Goal: Information Seeking & Learning: Learn about a topic

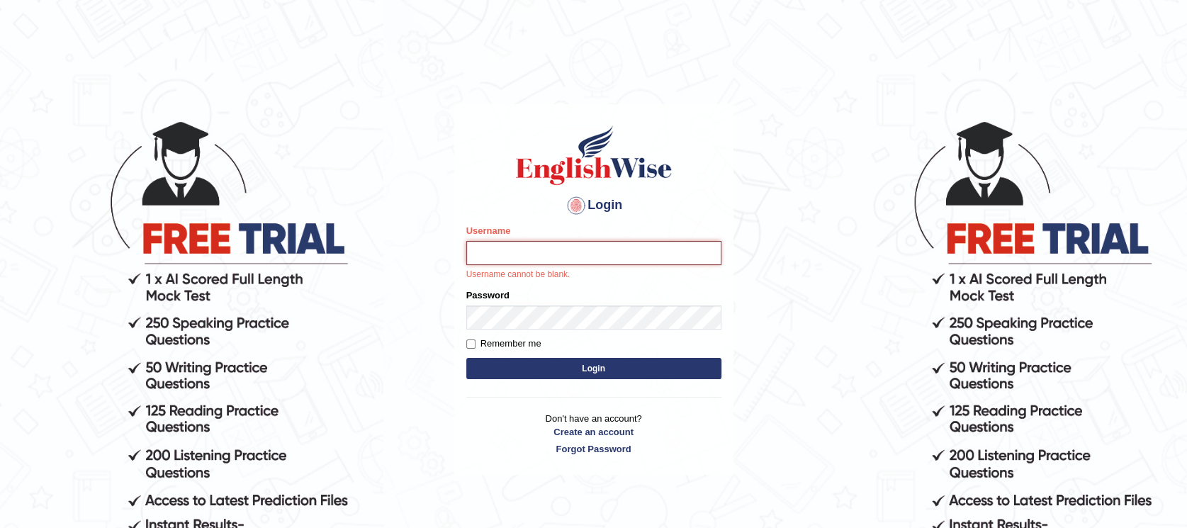
type input "danish1331"
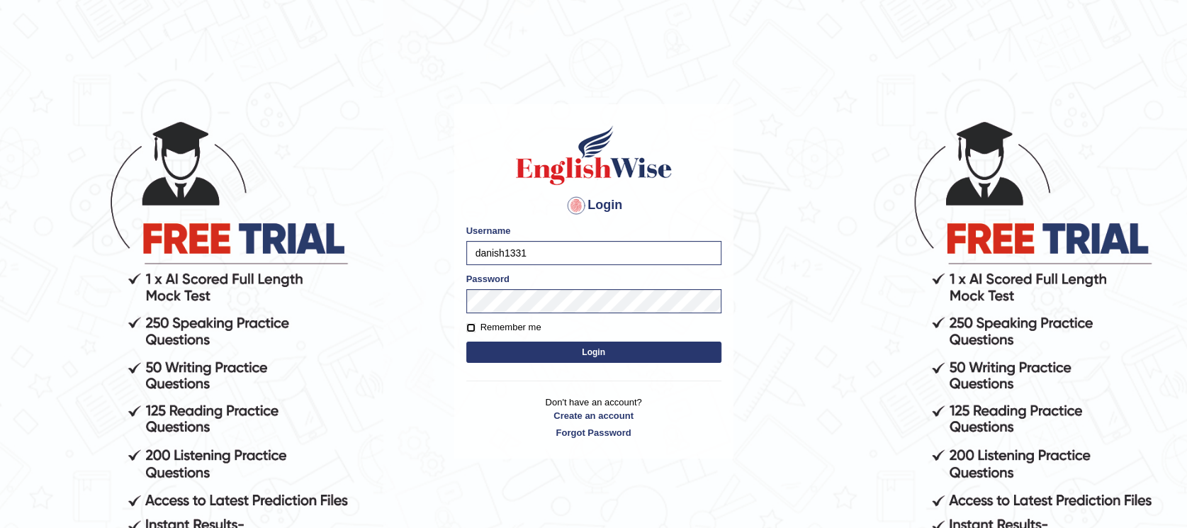
click at [469, 330] on input "Remember me" at bounding box center [470, 327] width 9 height 9
checkbox input "true"
click at [527, 361] on button "Login" at bounding box center [593, 351] width 255 height 21
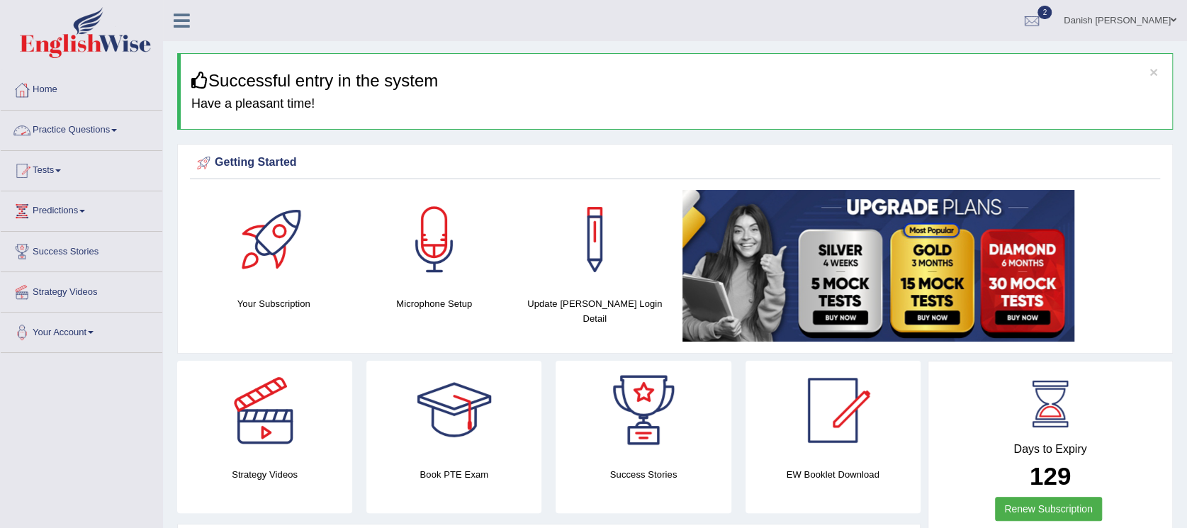
click at [89, 133] on link "Practice Questions" at bounding box center [82, 128] width 162 height 35
click at [102, 128] on link "Practice Questions" at bounding box center [82, 128] width 162 height 35
click at [114, 130] on link "Practice Questions" at bounding box center [82, 128] width 162 height 35
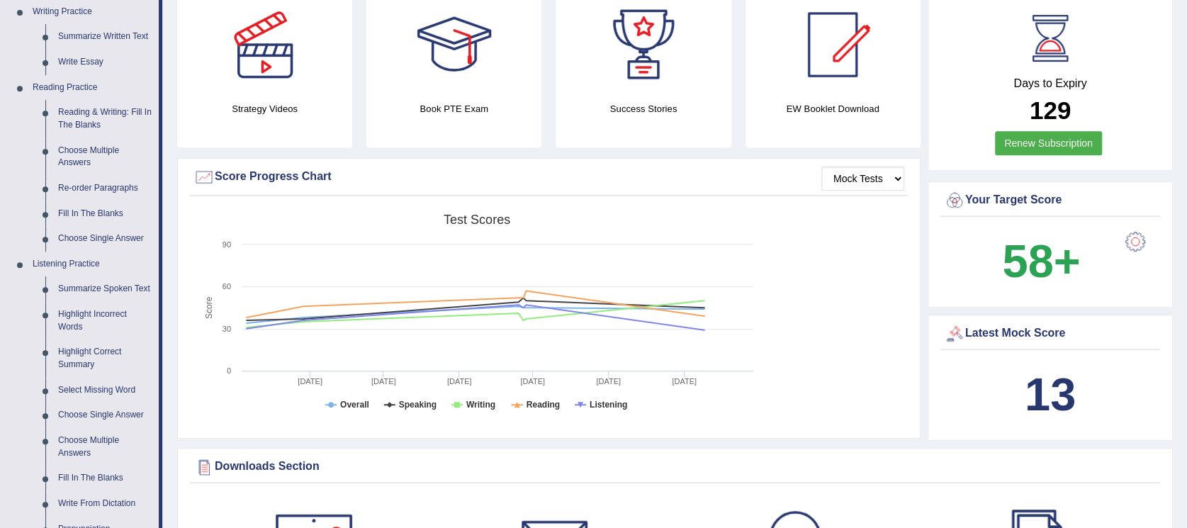
scroll to position [393, 0]
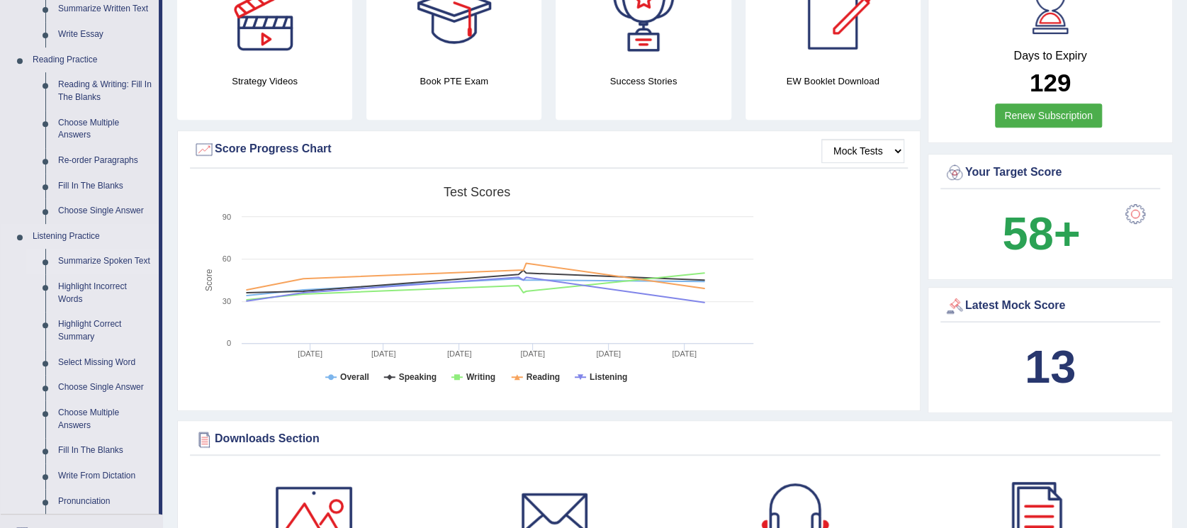
click at [135, 259] on link "Summarize Spoken Text" at bounding box center [105, 262] width 107 height 26
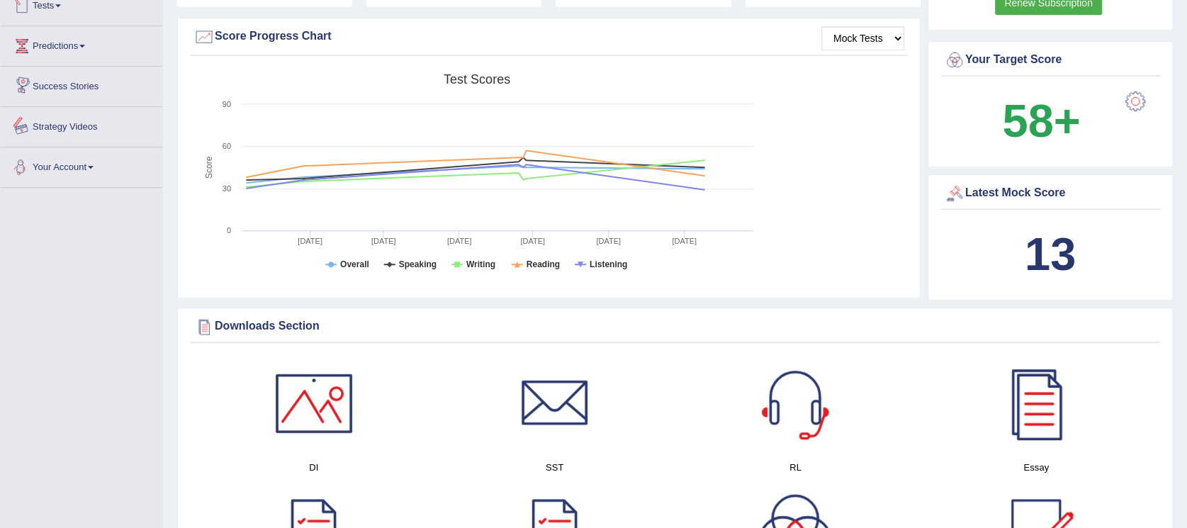
scroll to position [912, 0]
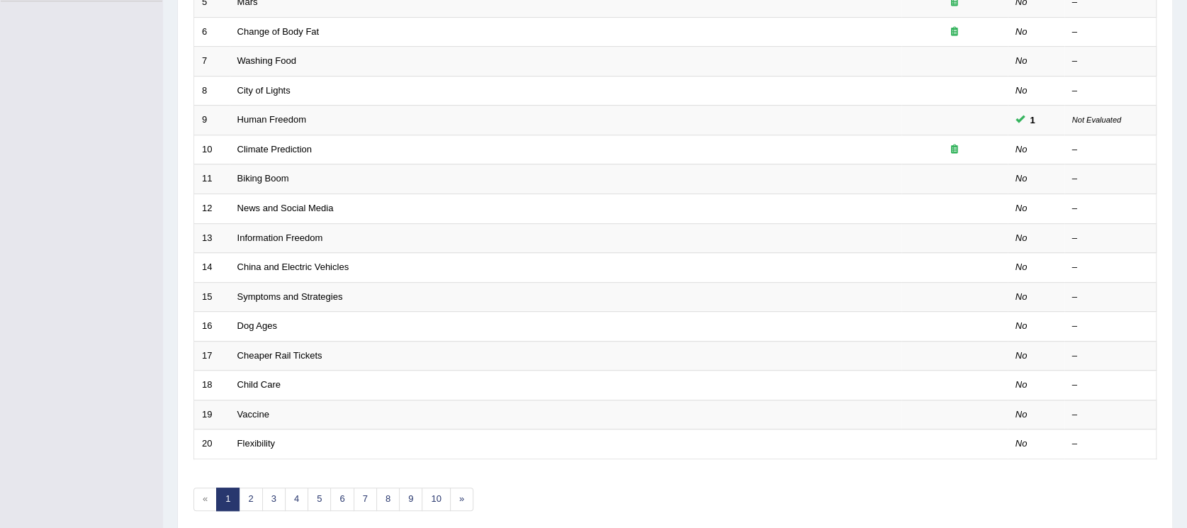
scroll to position [408, 0]
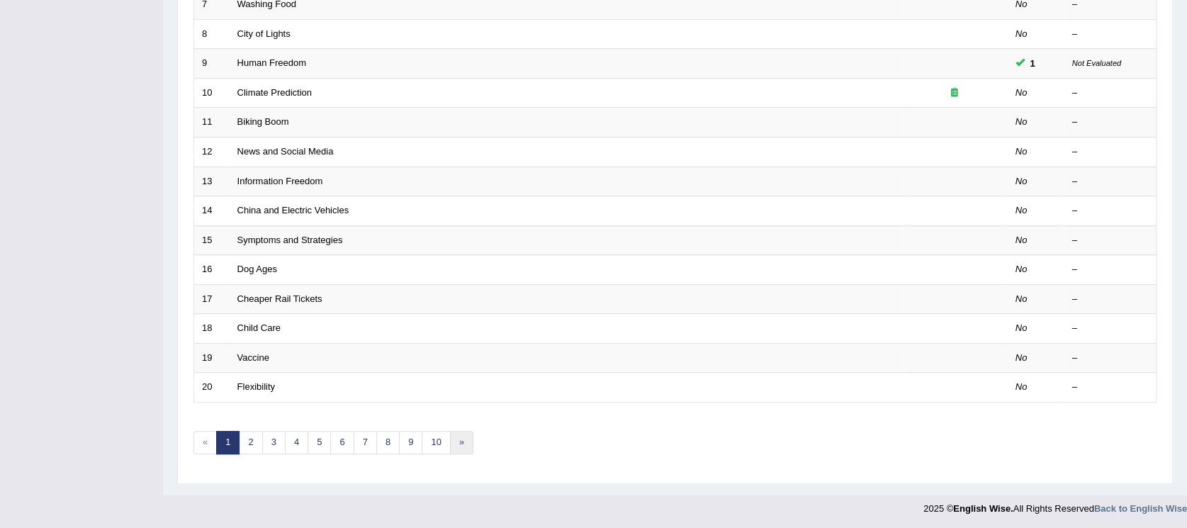
click at [452, 438] on link "»" at bounding box center [461, 442] width 23 height 23
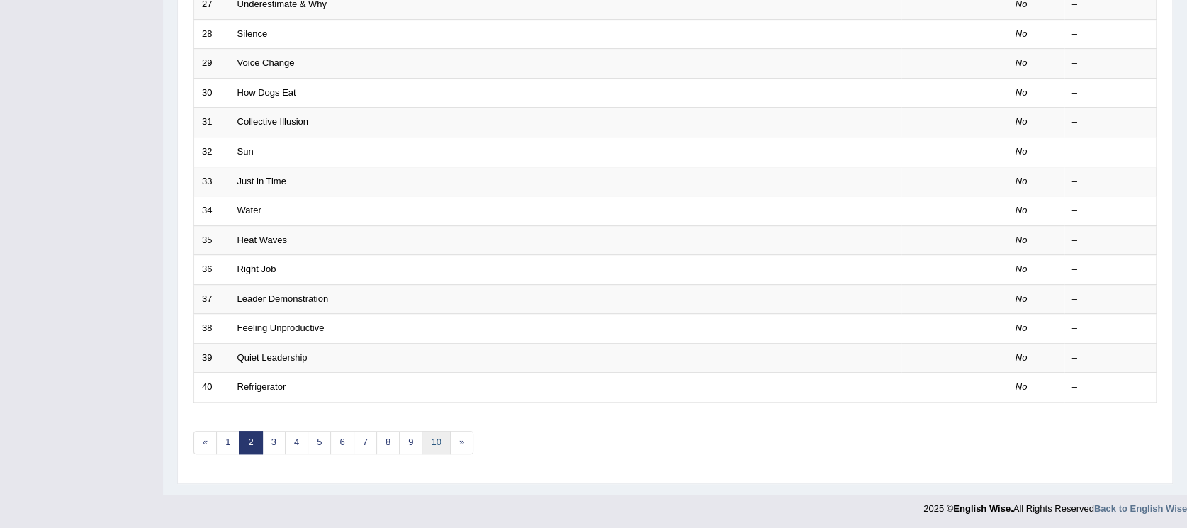
click at [438, 443] on link "10" at bounding box center [435, 442] width 28 height 23
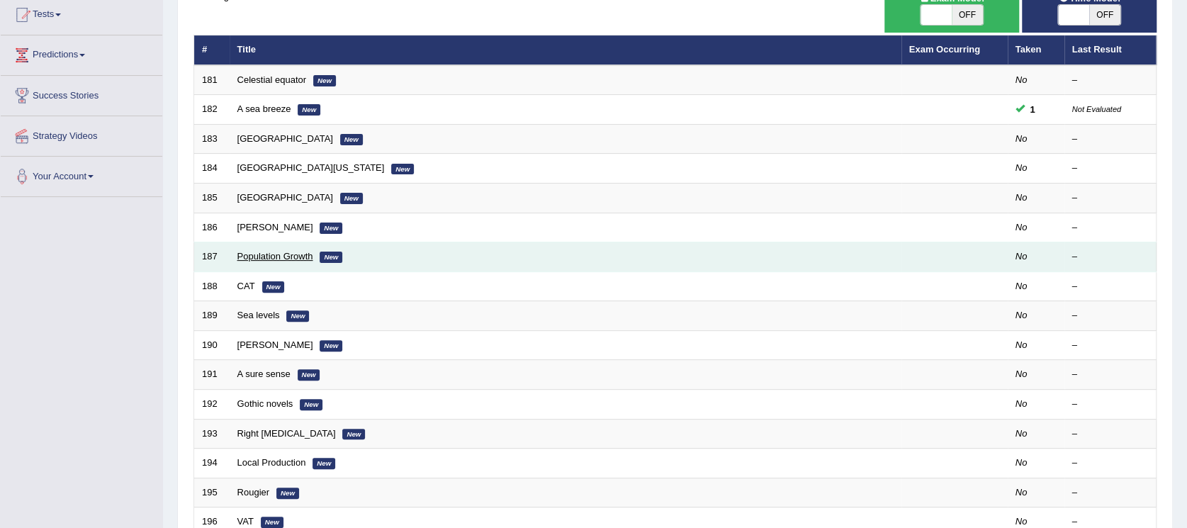
scroll to position [157, 0]
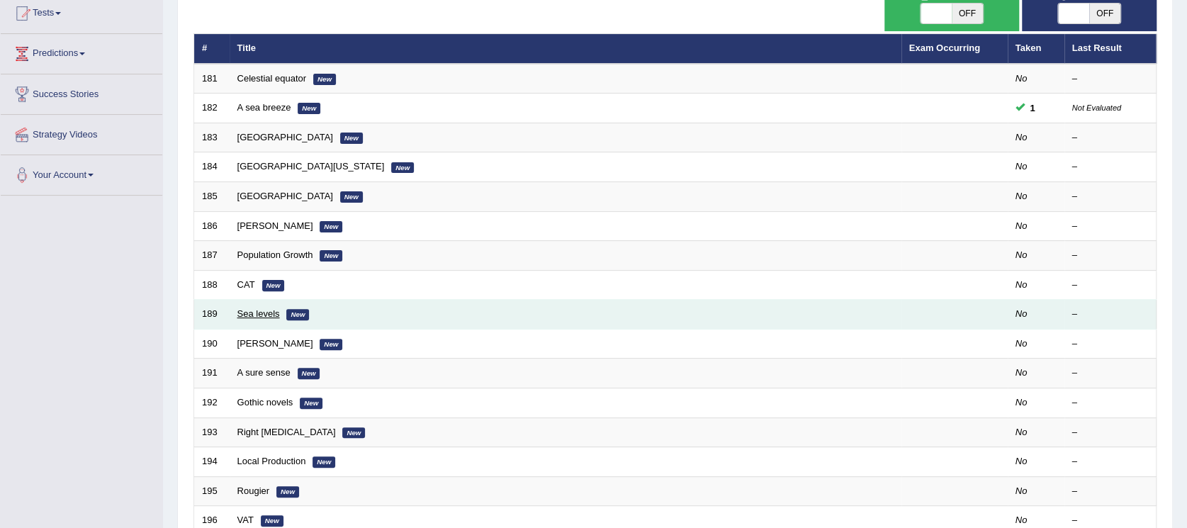
click at [251, 316] on link "Sea levels" at bounding box center [258, 313] width 43 height 11
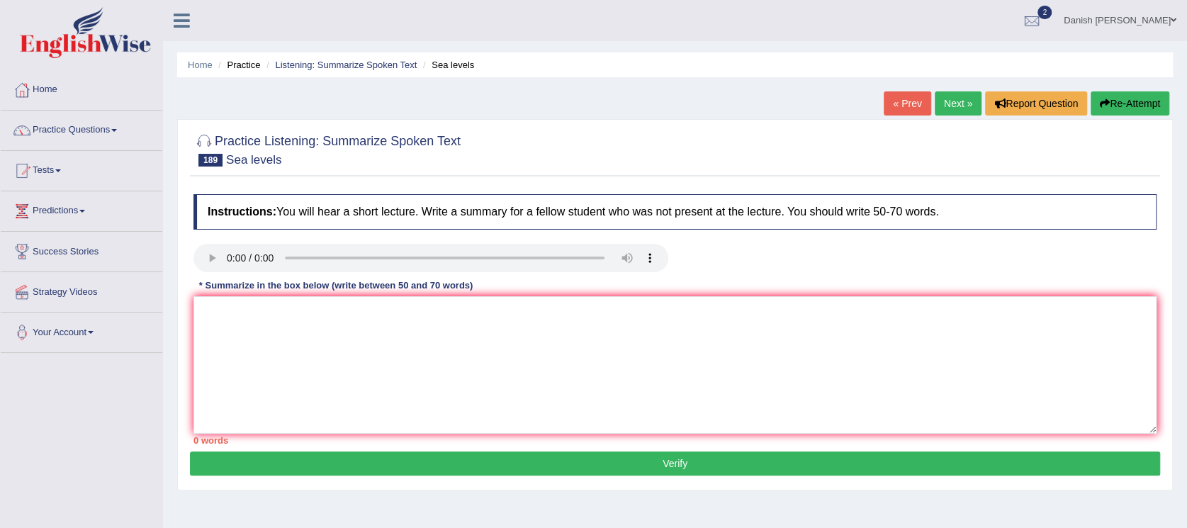
click at [1116, 91] on button "Re-Attempt" at bounding box center [1129, 103] width 79 height 24
click at [235, 334] on textarea at bounding box center [674, 364] width 963 height 137
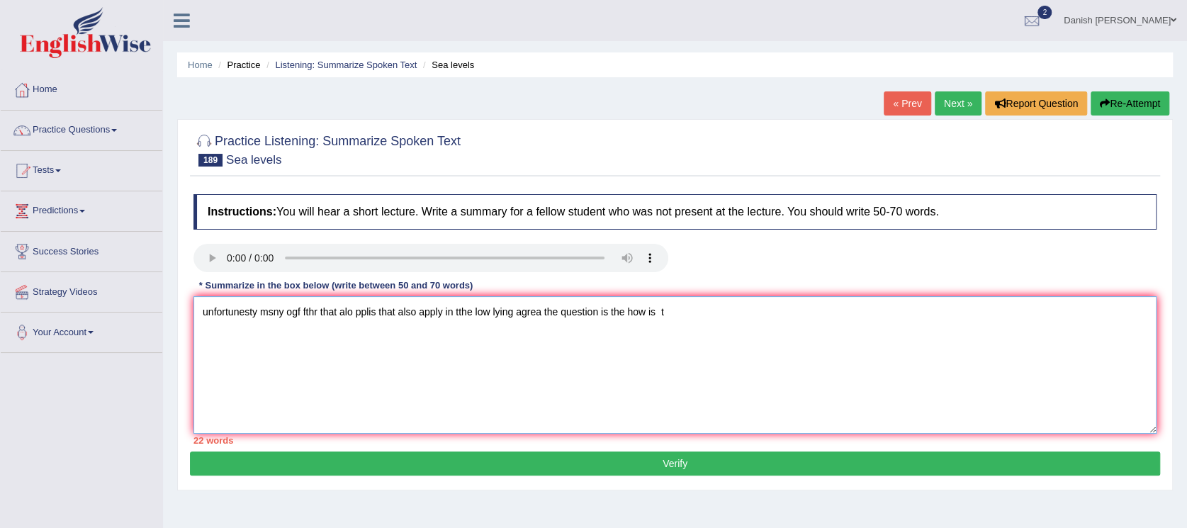
type textarea "unfortunesty msny ogf fthr that alo pplis that also apply in tthe low lying agr…"
click at [224, 350] on textarea at bounding box center [674, 364] width 963 height 137
type textarea "s"
click at [327, 315] on textarea "sea evel rising every year [DATE] in" at bounding box center [674, 364] width 963 height 137
click at [327, 315] on textarea "sea evel rising every year in 100 years in" at bounding box center [674, 364] width 963 height 137
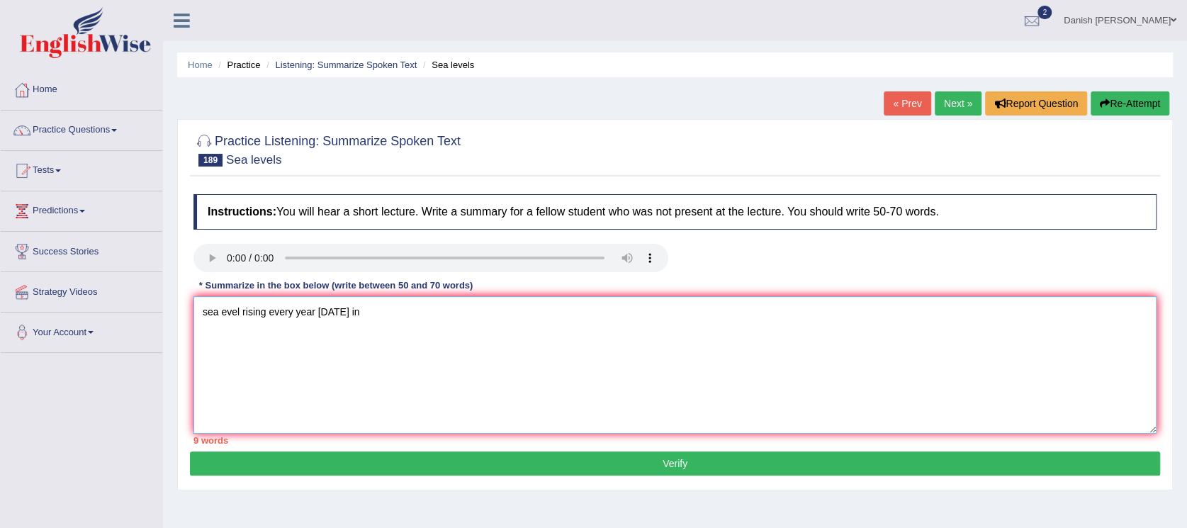
click at [327, 315] on textarea "sea evel rising every year in 100 years in" at bounding box center [674, 364] width 963 height 137
click at [455, 328] on textarea "sea evel rising every year in every 100 years in" at bounding box center [674, 364] width 963 height 137
type textarea "s"
type textarea "t"
click at [229, 342] on textarea at bounding box center [674, 364] width 963 height 137
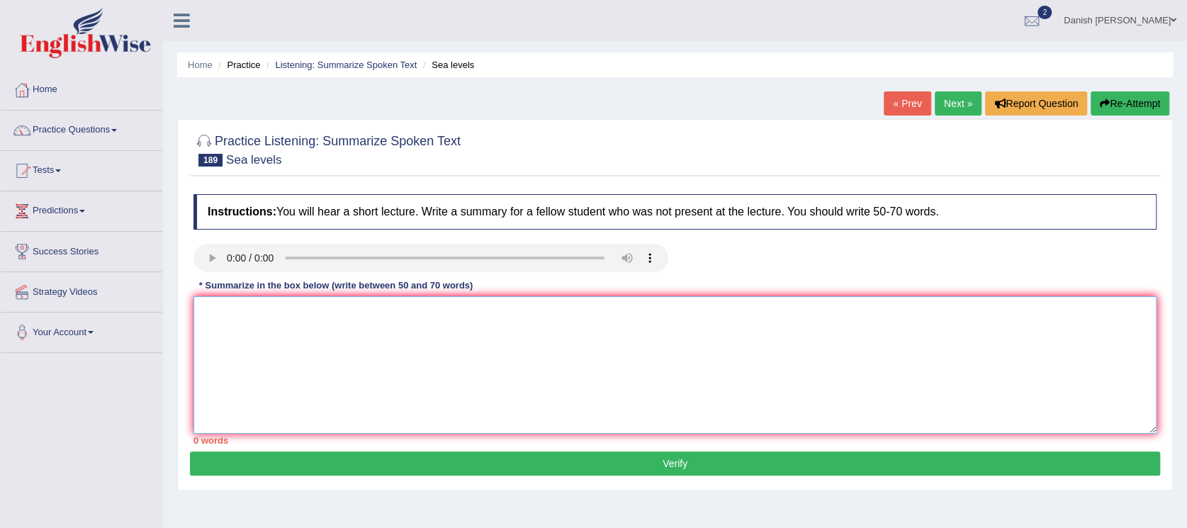
paste textarea "The speaker provided a comprehensive overview of MT, highlighting several key i…"
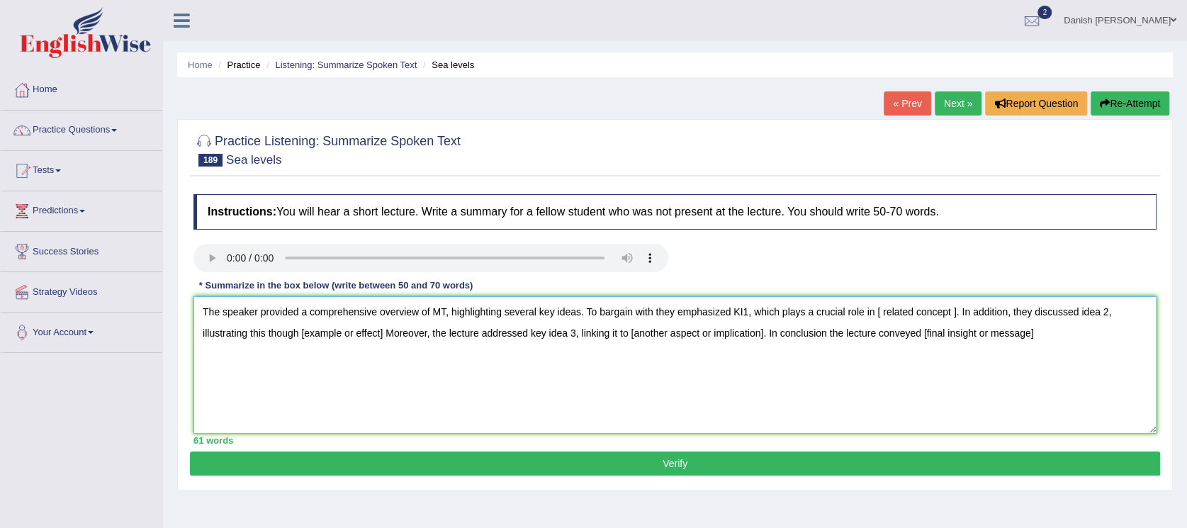
click at [443, 313] on textarea "The speaker provided a comprehensive overview of MT, highlighting several key i…" at bounding box center [674, 364] width 963 height 137
click at [805, 315] on textarea "The speaker provided a comprehensive overview of flood in australia, highlighti…" at bounding box center [674, 364] width 963 height 137
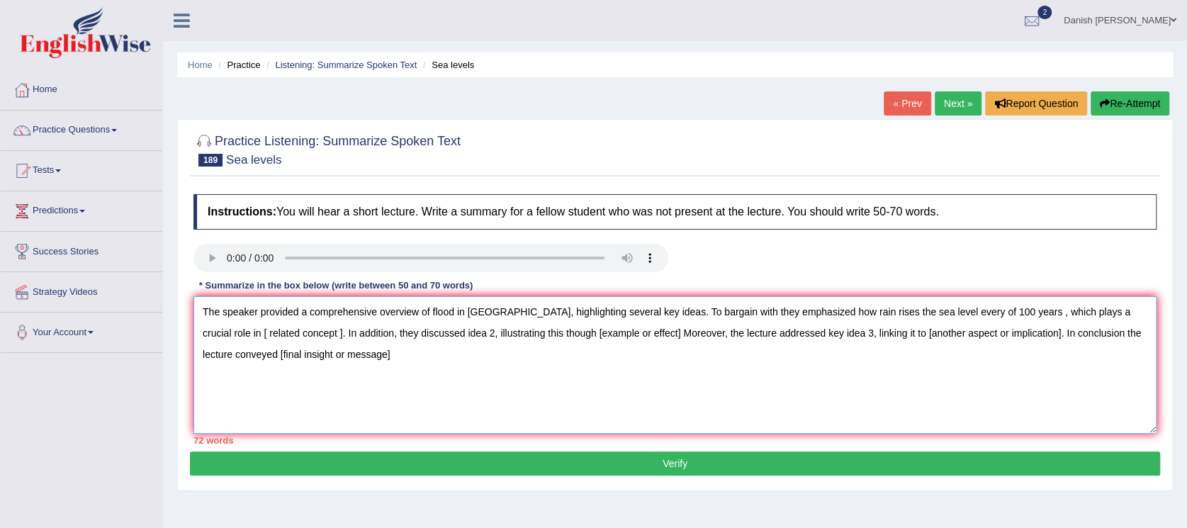
click at [266, 334] on textarea "The speaker provided a comprehensive overview of flood in australia, highlighti…" at bounding box center [674, 364] width 963 height 137
click at [276, 334] on textarea "The speaker provided a comprehensive overview of flood in australia, highlighti…" at bounding box center [674, 364] width 963 height 137
click at [476, 329] on textarea "The speaker provided a comprehensive overview of flood in australia, highlighti…" at bounding box center [674, 364] width 963 height 137
click at [481, 334] on textarea "The speaker provided a comprehensive overview of flood in australia, highlighti…" at bounding box center [674, 364] width 963 height 137
click at [806, 333] on textarea "The speaker provided a comprehensive overview of flood in australia, highlighti…" at bounding box center [674, 364] width 963 height 137
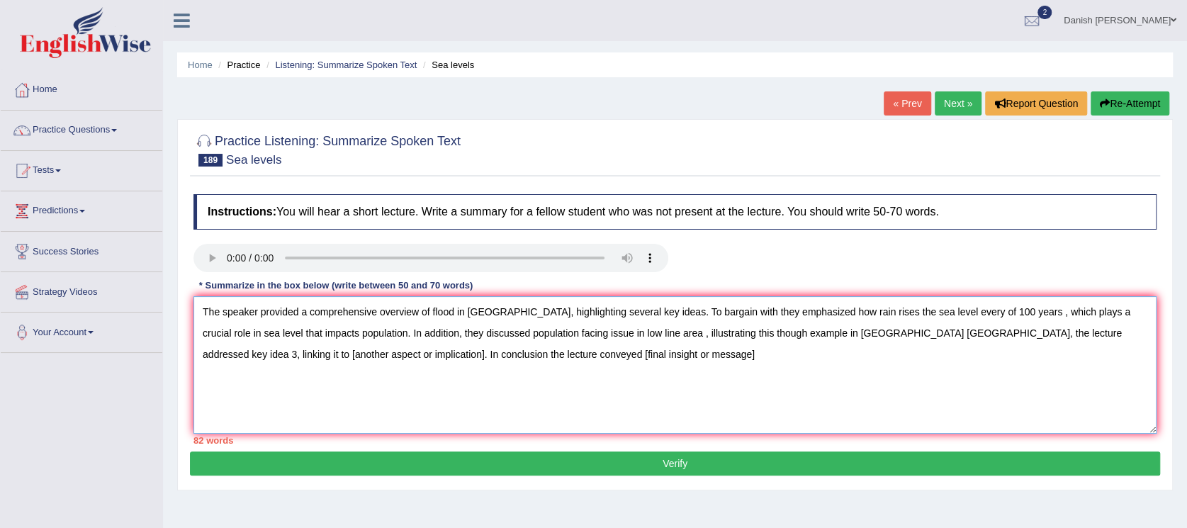
click at [1057, 330] on textarea "The speaker provided a comprehensive overview of flood in australia, highlighti…" at bounding box center [674, 364] width 963 height 137
click at [1056, 330] on textarea "The speaker provided a comprehensive overview of flood in australia, highlighti…" at bounding box center [674, 364] width 963 height 137
click at [344, 360] on textarea "The speaker provided a comprehensive overview of flood in australia, highlighti…" at bounding box center [674, 364] width 963 height 137
click at [568, 356] on textarea "The speaker provided a comprehensive overview of flood in australia, highlighti…" at bounding box center [674, 364] width 963 height 137
click at [578, 355] on textarea "The speaker provided a comprehensive overview of flood in australia, highlighti…" at bounding box center [674, 364] width 963 height 137
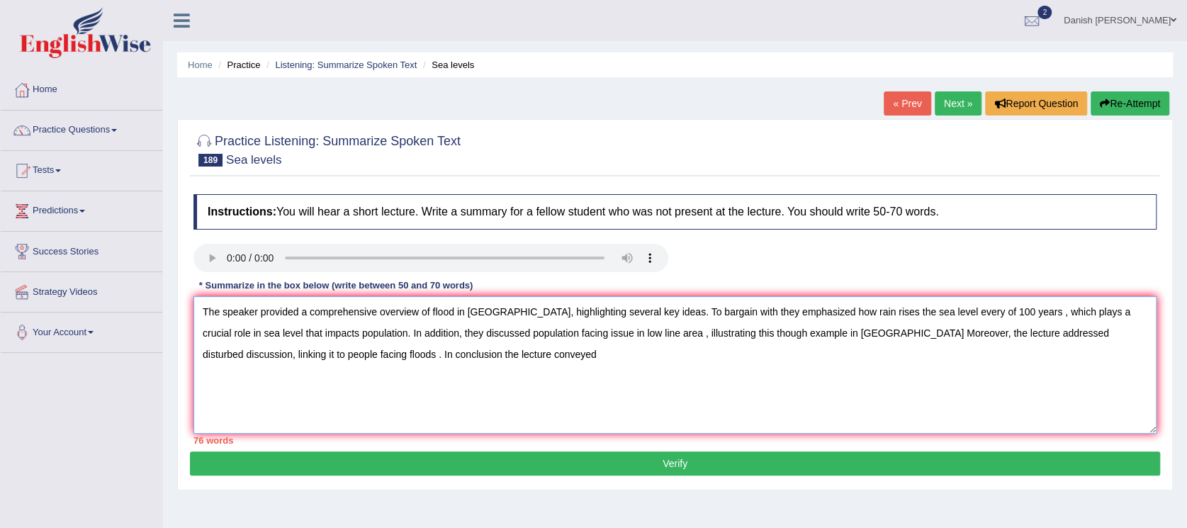
click at [302, 361] on textarea "The speaker provided a comprehensive overview of flood in australia, highlighti…" at bounding box center [674, 364] width 963 height 137
click at [465, 354] on textarea "The speaker provided a comprehensive overview of flood in australia, highlighti…" at bounding box center [674, 364] width 963 height 137
click at [910, 312] on textarea "The speaker provided a comprehensive overview of flood in australia, highlighti…" at bounding box center [674, 364] width 963 height 137
click at [1121, 313] on textarea "The speaker provided a comprehensive overview of flood in australia, highlighti…" at bounding box center [674, 364] width 963 height 137
click at [1130, 327] on textarea "The speaker provided a comprehensive overview of flood in australia, highlighti…" at bounding box center [674, 364] width 963 height 137
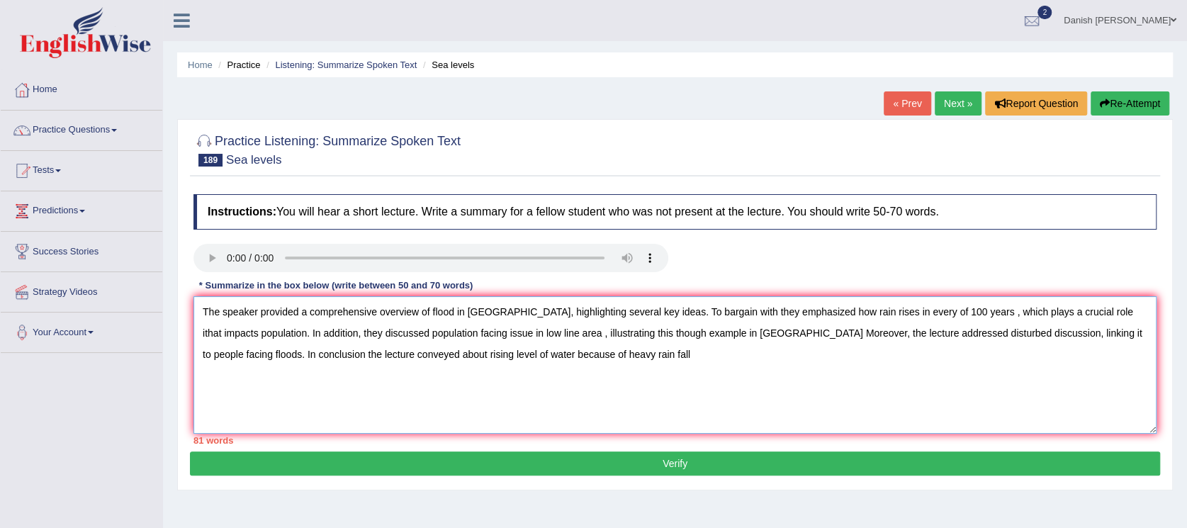
click at [1128, 317] on textarea "The speaker provided a comprehensive overview of flood in australia, highlighti…" at bounding box center [674, 364] width 963 height 137
click at [1114, 315] on textarea "The speaker provided a comprehensive overview of flood in australia, highlighti…" at bounding box center [674, 364] width 963 height 137
click at [227, 328] on textarea "The speaker provided a comprehensive overview of flood in australia, highlighti…" at bounding box center [674, 364] width 963 height 137
click at [222, 336] on textarea "The speaker provided a comprehensive overview of flood in australia, highlighti…" at bounding box center [674, 364] width 963 height 137
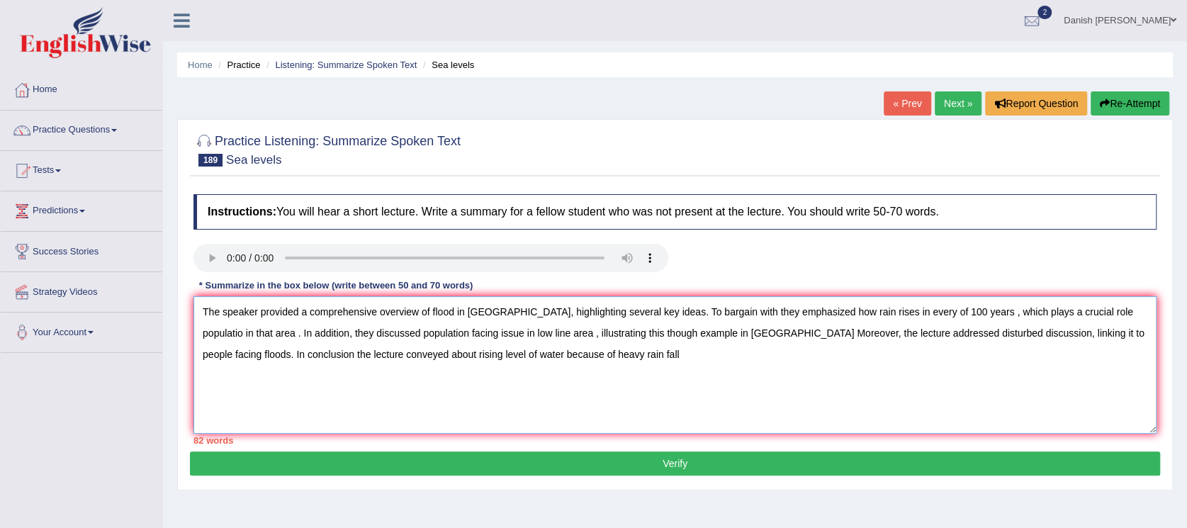
click at [224, 334] on textarea "The speaker provided a comprehensive overview of flood in australia, highlighti…" at bounding box center [674, 364] width 963 height 137
click at [517, 335] on textarea "The speaker provided a comprehensive overview of flood in australia, highlighti…" at bounding box center [674, 364] width 963 height 137
click at [1111, 317] on textarea "The speaker provided a comprehensive overview of flood in australia, highlighti…" at bounding box center [674, 364] width 963 height 137
click at [221, 334] on textarea "The speaker provided a comprehensive overview of flood in australia, highlighti…" at bounding box center [674, 364] width 963 height 137
click at [1065, 319] on textarea "The speaker provided a comprehensive overview of flood in australia, highlighti…" at bounding box center [674, 364] width 963 height 137
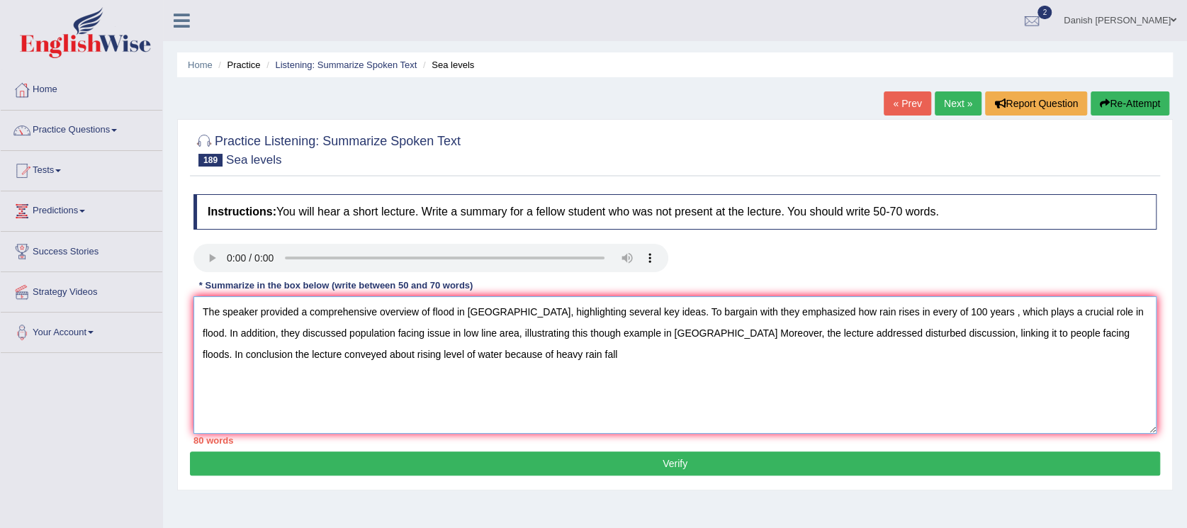
click at [912, 336] on textarea "The speaker provided a comprehensive overview of flood in australia, highlighti…" at bounding box center [674, 364] width 963 height 137
click at [958, 334] on textarea "The speaker provided a comprehensive overview of flood in australia, highlighti…" at bounding box center [674, 364] width 963 height 137
click at [932, 334] on textarea "The speaker provided a comprehensive overview of flood in australia, highlighti…" at bounding box center [674, 364] width 963 height 137
click at [487, 352] on textarea "The speaker provided a comprehensive overview of flood in australia, highlighti…" at bounding box center [674, 364] width 963 height 137
click at [582, 334] on textarea "The speaker provided a comprehensive overview of flood in australia, highlighti…" at bounding box center [674, 364] width 963 height 137
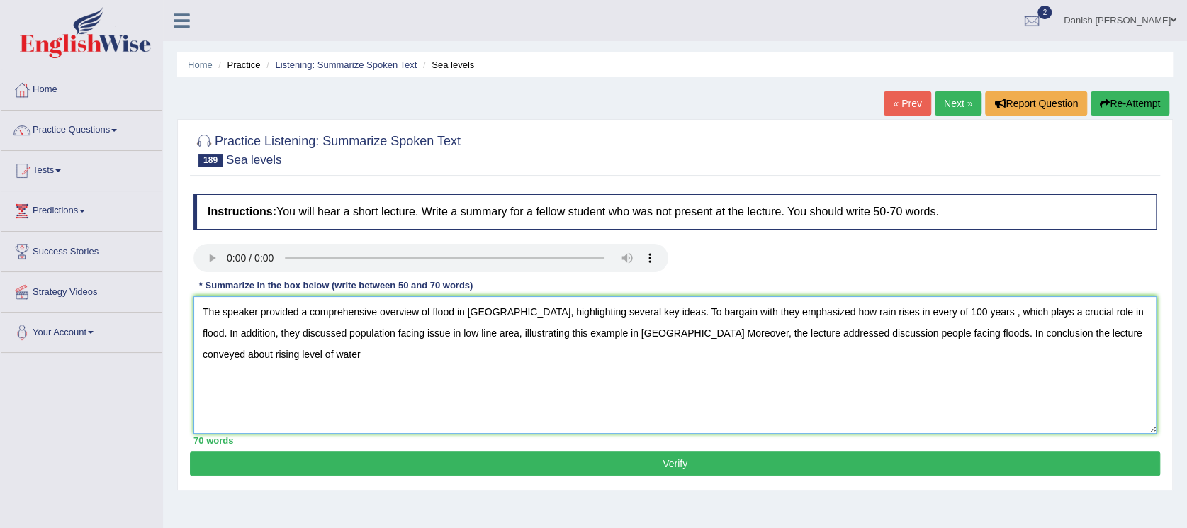
type textarea "The speaker provided a comprehensive overview of flood in australia, highlighti…"
click at [666, 472] on button "Verify" at bounding box center [675, 463] width 970 height 24
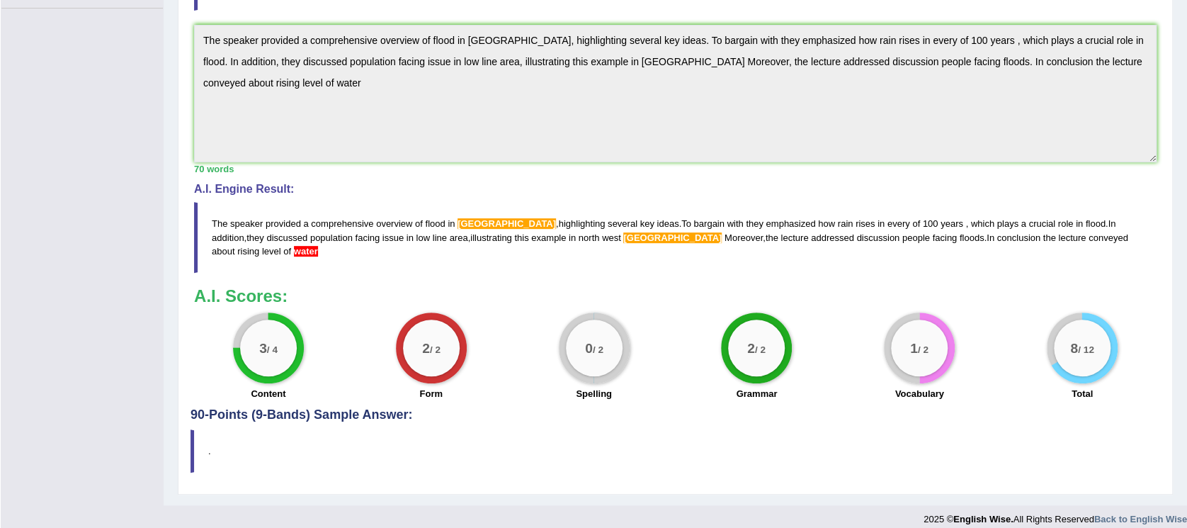
scroll to position [334, 0]
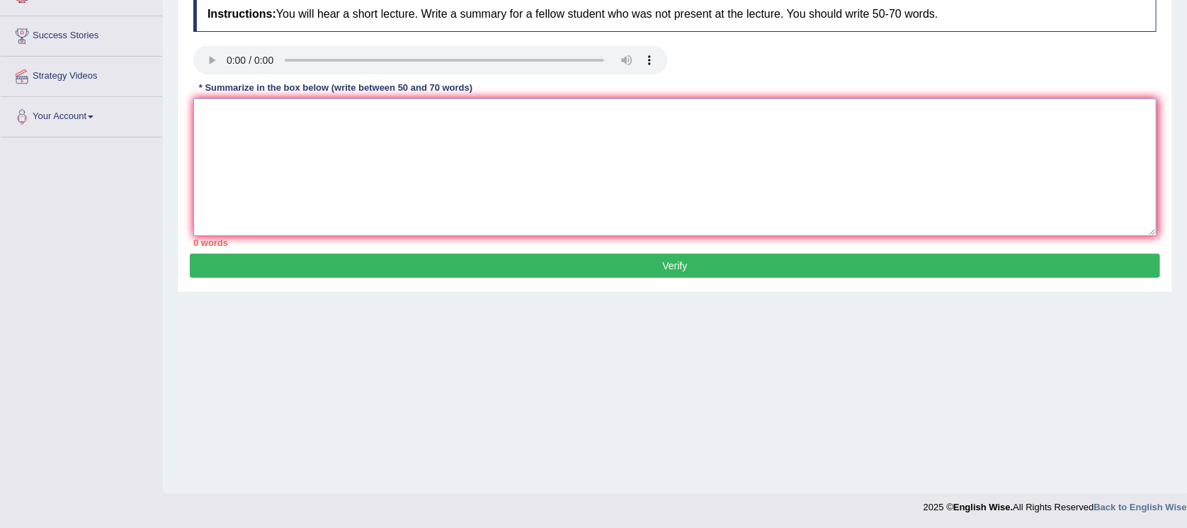
click at [317, 164] on textarea at bounding box center [674, 166] width 963 height 137
paste textarea "The speaker provided a comprehensive overview of MT, highlighting several key i…"
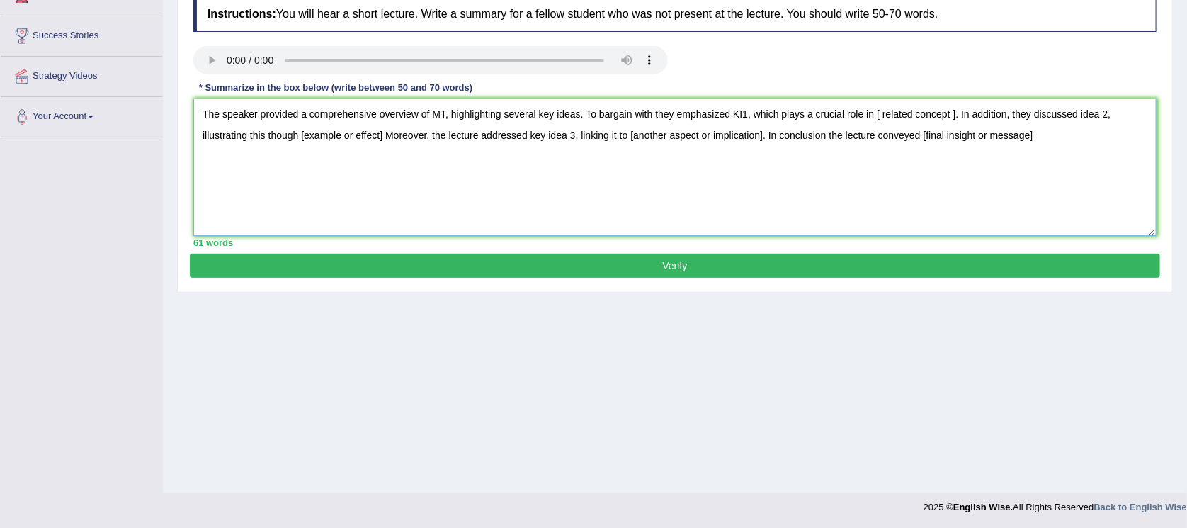
type textarea "The speaker provided a comprehensive overview of MT, highlighting several key i…"
click at [686, 269] on button "Verify" at bounding box center [675, 266] width 970 height 24
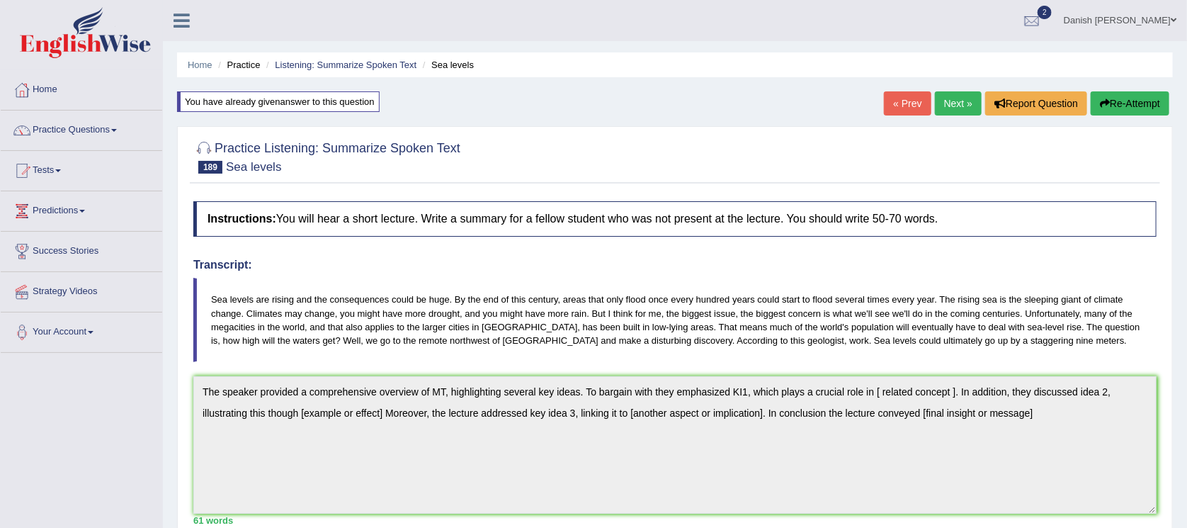
click at [1136, 99] on button "Re-Attempt" at bounding box center [1130, 103] width 79 height 24
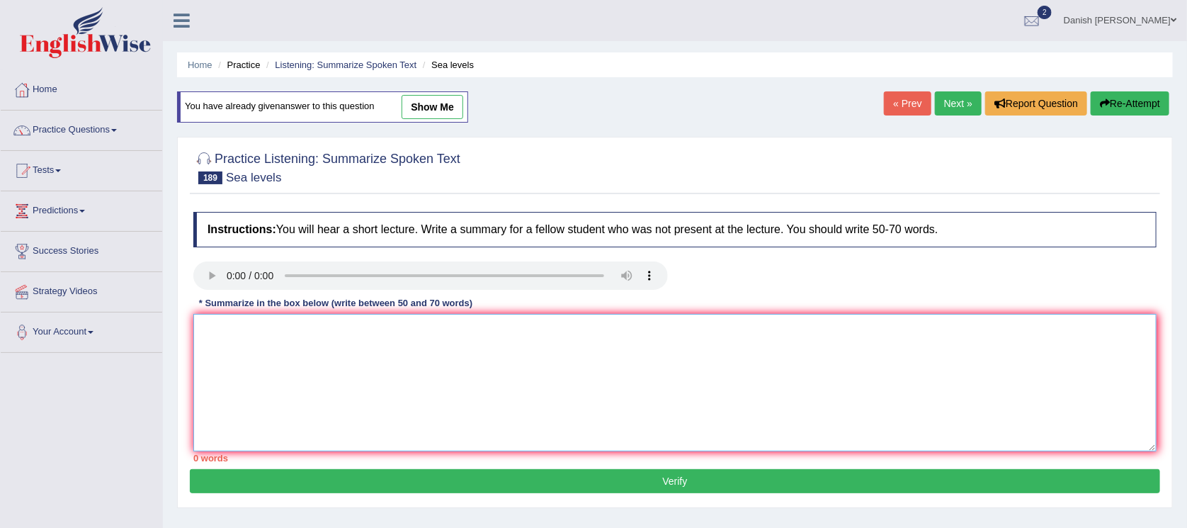
paste textarea "The speaker provided a comprehensive overview of MT, highlighting several key i…"
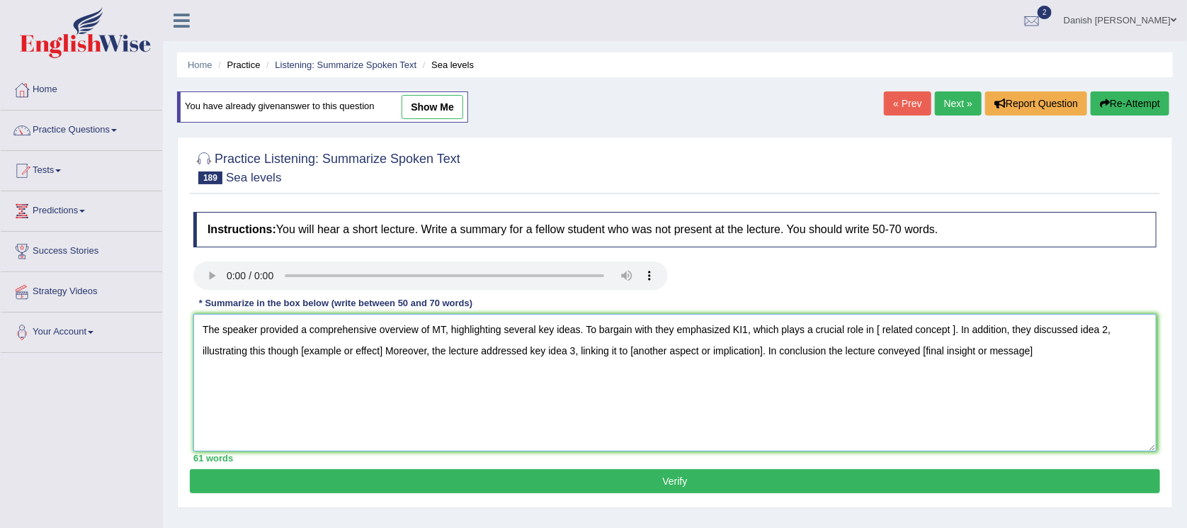
click at [445, 324] on textarea "The speaker provided a comprehensive overview of MT, highlighting several key i…" at bounding box center [674, 382] width 963 height 137
click at [771, 326] on textarea "The speaker provided a comprehensive overview of sea level, highlighting severa…" at bounding box center [674, 382] width 963 height 137
click at [825, 342] on textarea "The speaker provided a comprehensive overview of sea level, highlighting severa…" at bounding box center [674, 382] width 963 height 137
click at [1112, 328] on textarea "The speaker provided a comprehensive overview of sea level, highlighting severa…" at bounding box center [674, 382] width 963 height 137
click at [241, 347] on textarea "The speaker provided a comprehensive overview of sea level, highlighting severa…" at bounding box center [674, 382] width 963 height 137
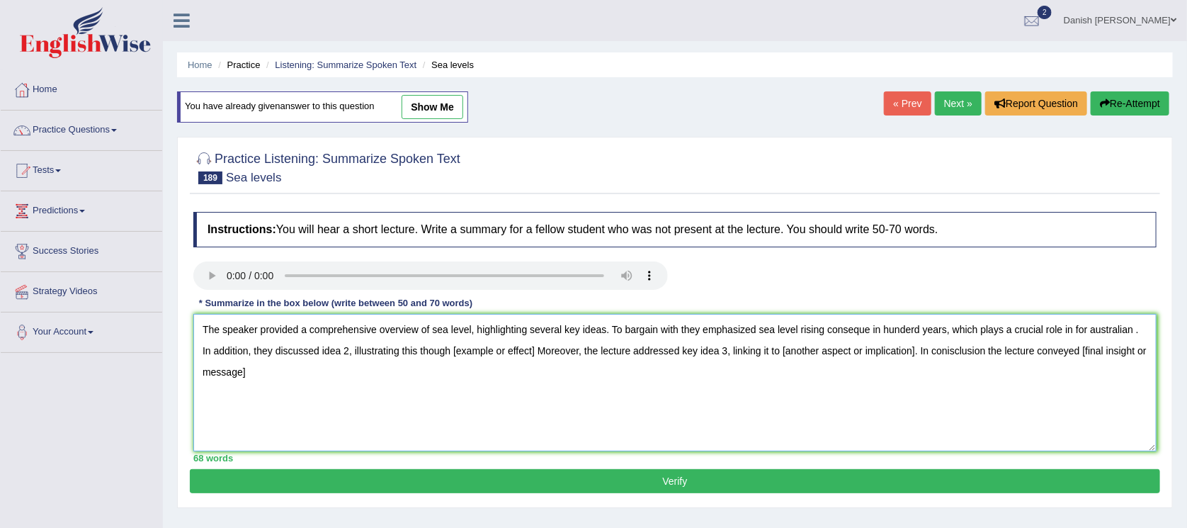
click at [349, 352] on textarea "The speaker provided a comprehensive overview of sea level, highlighting severa…" at bounding box center [674, 382] width 963 height 137
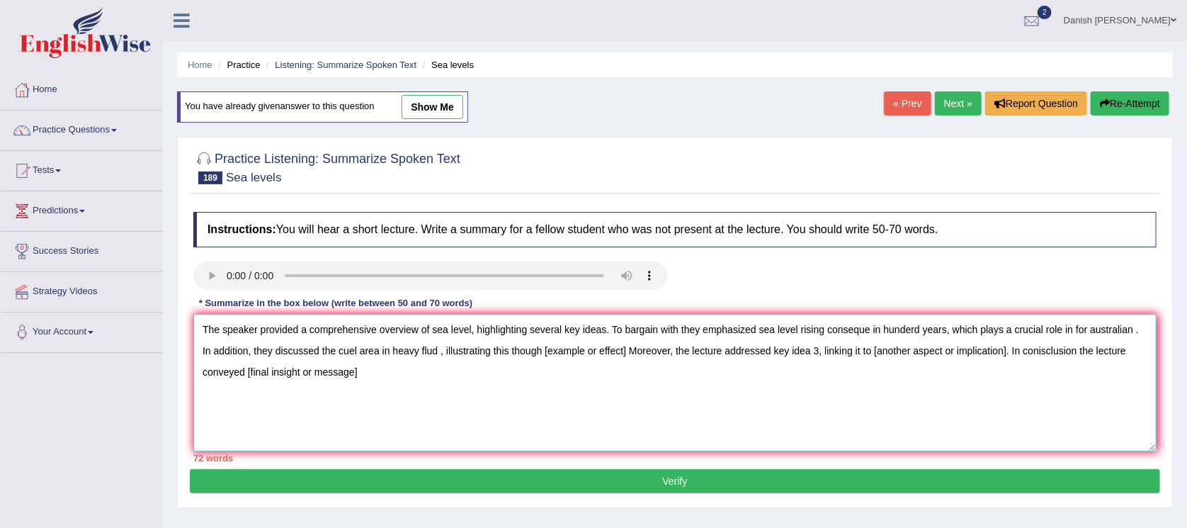
click at [623, 350] on textarea "The speaker provided a comprehensive overview of sea level, highlighting severa…" at bounding box center [674, 382] width 963 height 137
click at [808, 351] on textarea "The speaker provided a comprehensive overview of sea level, highlighting severa…" at bounding box center [674, 382] width 963 height 137
click at [1043, 351] on textarea "The speaker provided a comprehensive overview of sea level, highlighting severa…" at bounding box center [674, 382] width 963 height 137
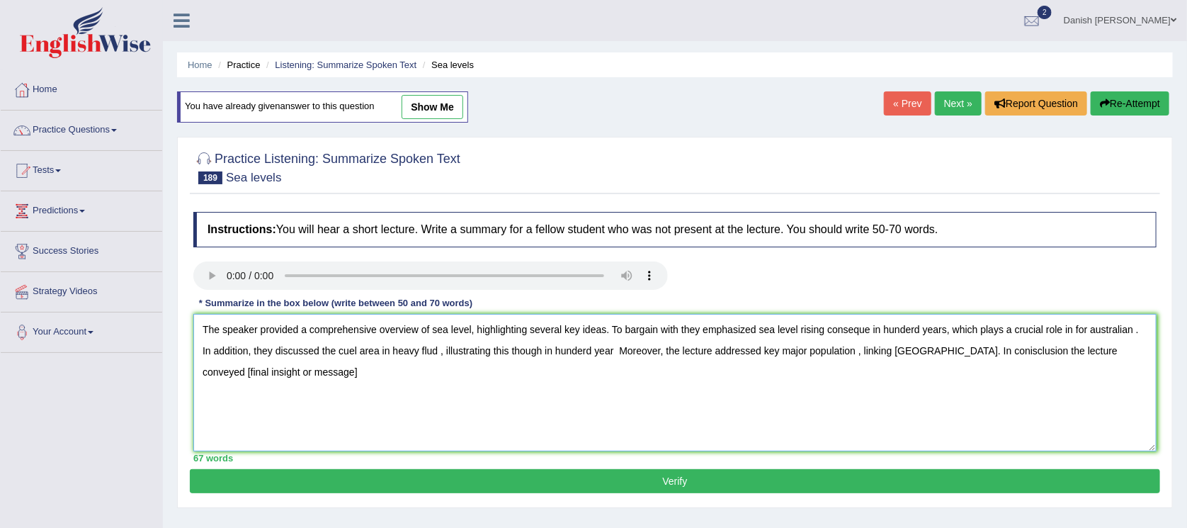
click at [289, 369] on textarea "The speaker provided a comprehensive overview of sea level, highlighting severa…" at bounding box center [674, 382] width 963 height 137
click at [899, 345] on textarea "The speaker provided a comprehensive overview of sea level, highlighting severa…" at bounding box center [674, 382] width 963 height 137
click at [891, 349] on textarea "The speaker provided a comprehensive overview of sea level, highlighting severa…" at bounding box center [674, 382] width 963 height 137
type textarea "The speaker provided a comprehensive overview of sea level, highlighting severa…"
click at [753, 484] on button "Verify" at bounding box center [675, 481] width 970 height 24
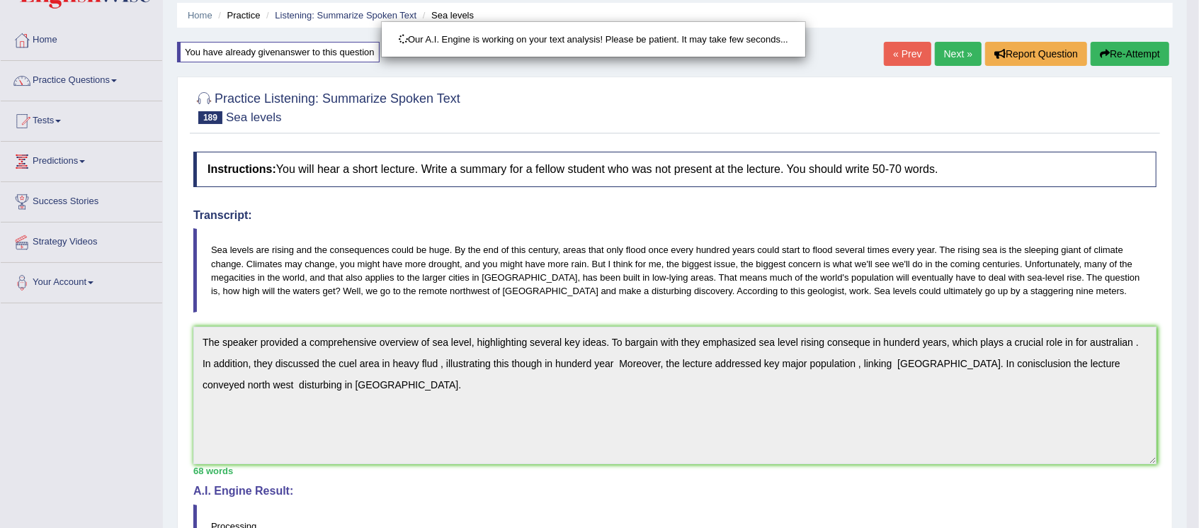
click at [1187, 478] on html "Toggle navigation Home Practice Questions Speaking Practice Read Aloud Repeat S…" at bounding box center [599, 214] width 1199 height 528
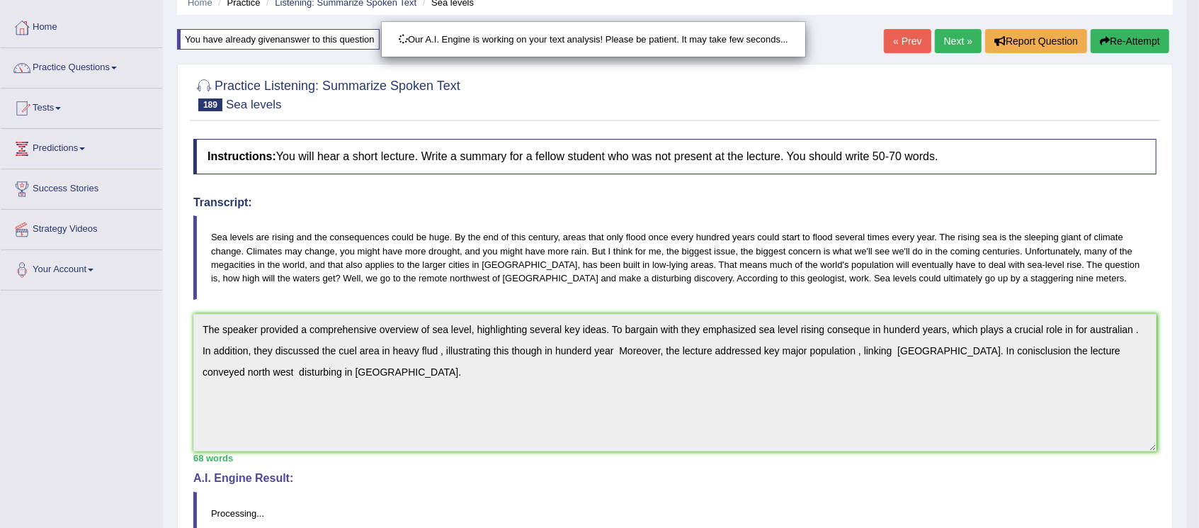
click at [1187, 465] on body "Toggle navigation Home Practice Questions Speaking Practice Read Aloud Repeat S…" at bounding box center [599, 202] width 1199 height 528
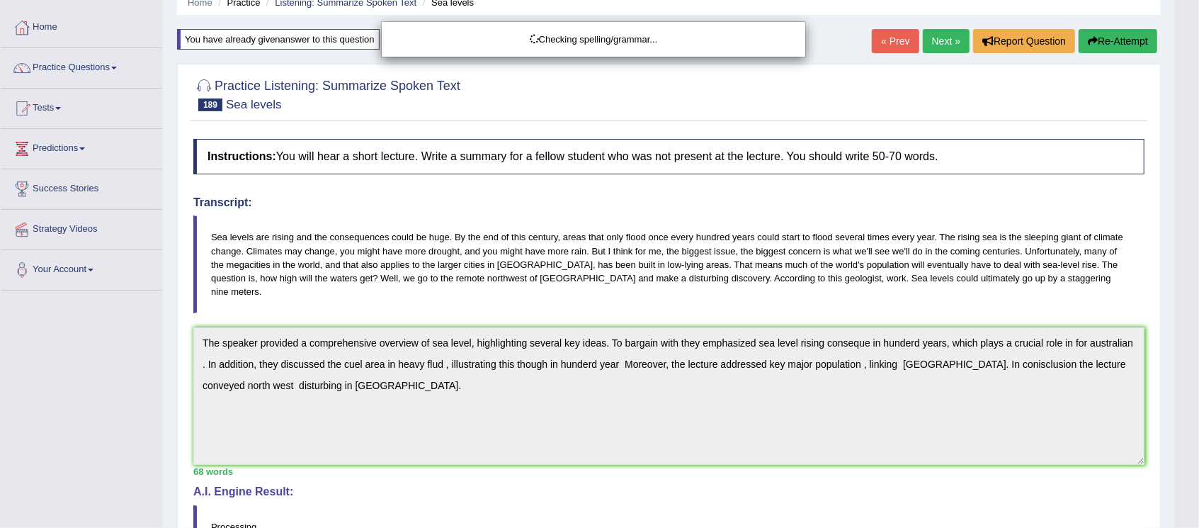
click at [1187, 465] on html "Toggle navigation Home Practice Questions Speaking Practice Read Aloud Repeat S…" at bounding box center [599, 202] width 1199 height 528
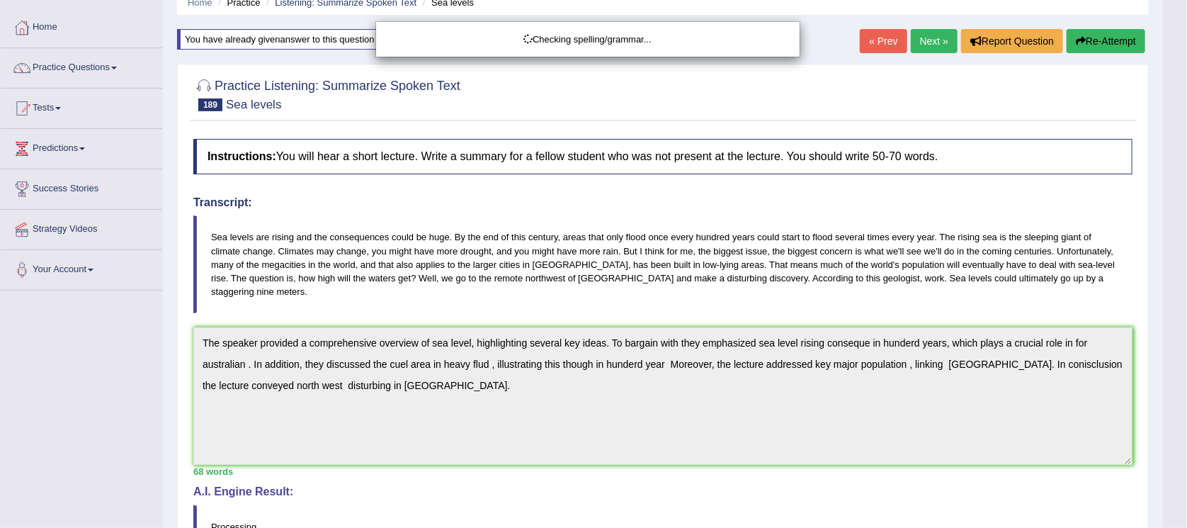
click at [1187, 465] on html "Toggle navigation Home Practice Questions Speaking Practice Read Aloud Repeat S…" at bounding box center [593, 202] width 1187 height 528
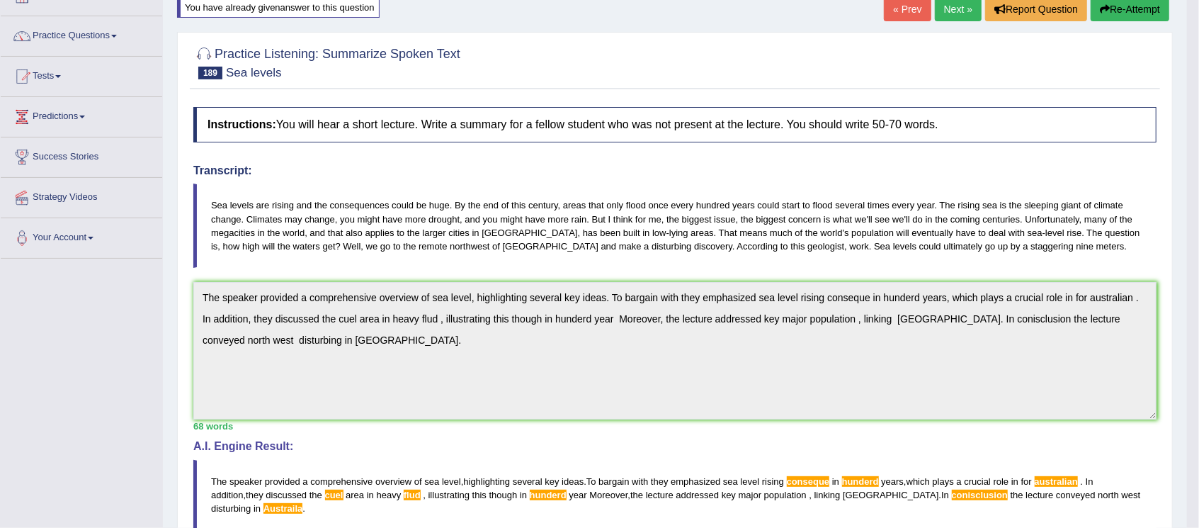
click at [1187, 434] on body "Toggle navigation Home Practice Questions Speaking Practice Read Aloud Repeat S…" at bounding box center [599, 170] width 1199 height 528
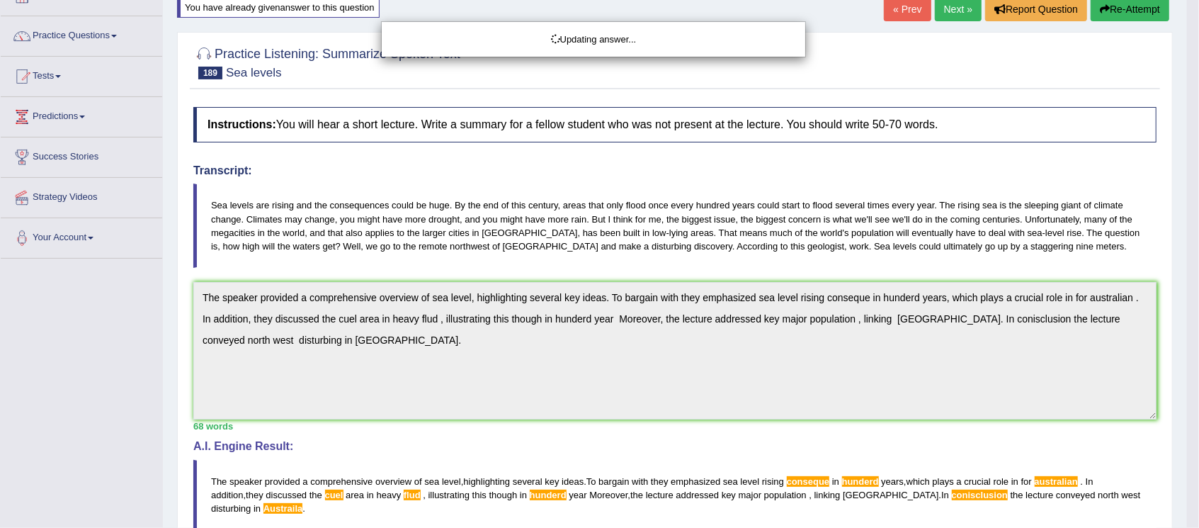
click at [1187, 434] on html "Toggle navigation Home Practice Questions Speaking Practice Read Aloud Repeat S…" at bounding box center [599, 170] width 1199 height 528
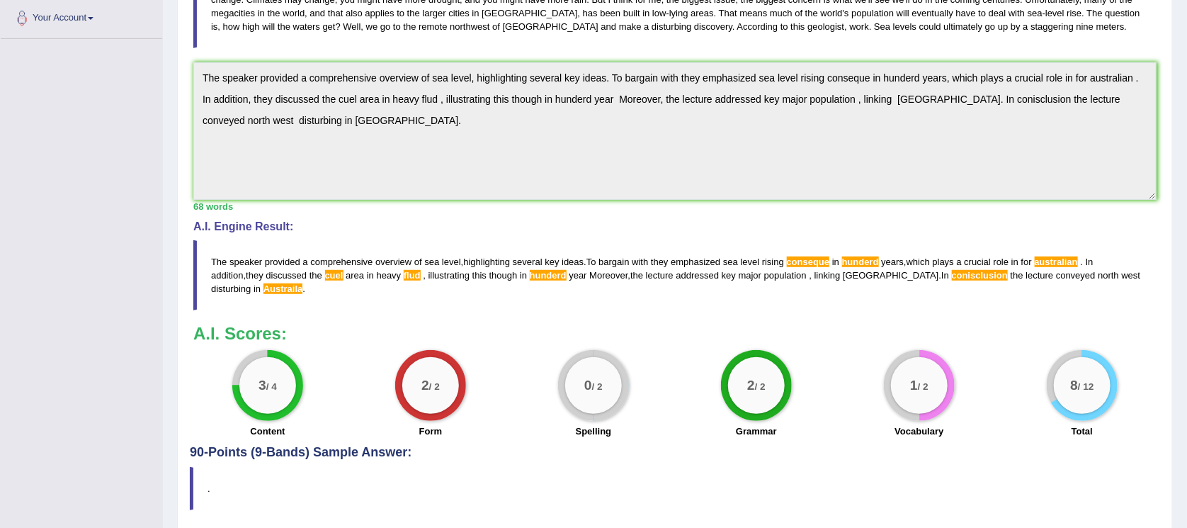
scroll to position [315, 0]
